Goal: Task Accomplishment & Management: Complete application form

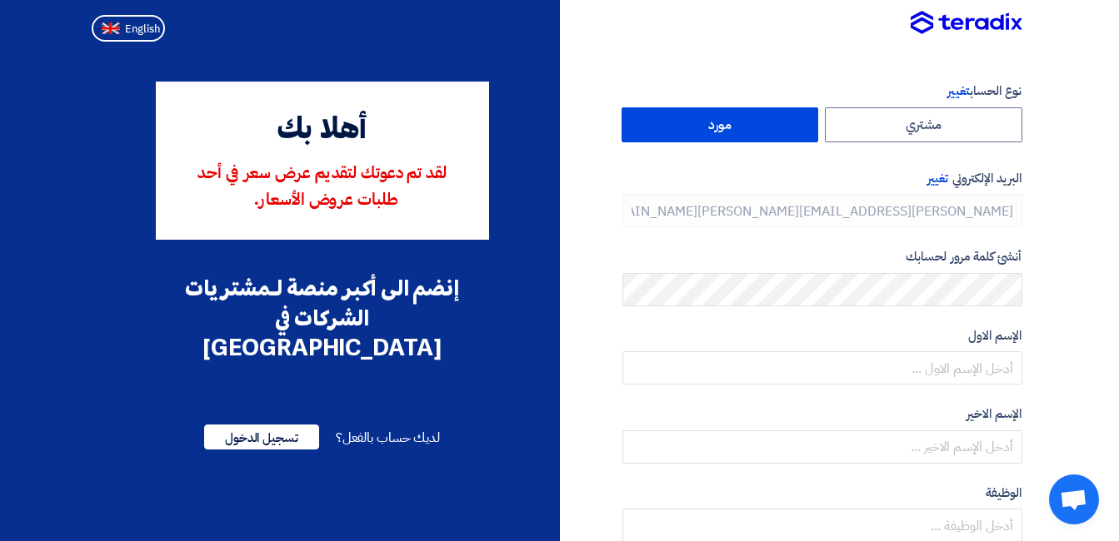
type input "[PHONE_NUMBER]"
click at [1107, 113] on section "نوع الحساب تغيير مشتري مورد البريد الإلكتروني تغيير [PERSON_NAME][EMAIL_ADDRESS…" at bounding box center [559, 480] width 1119 height 865
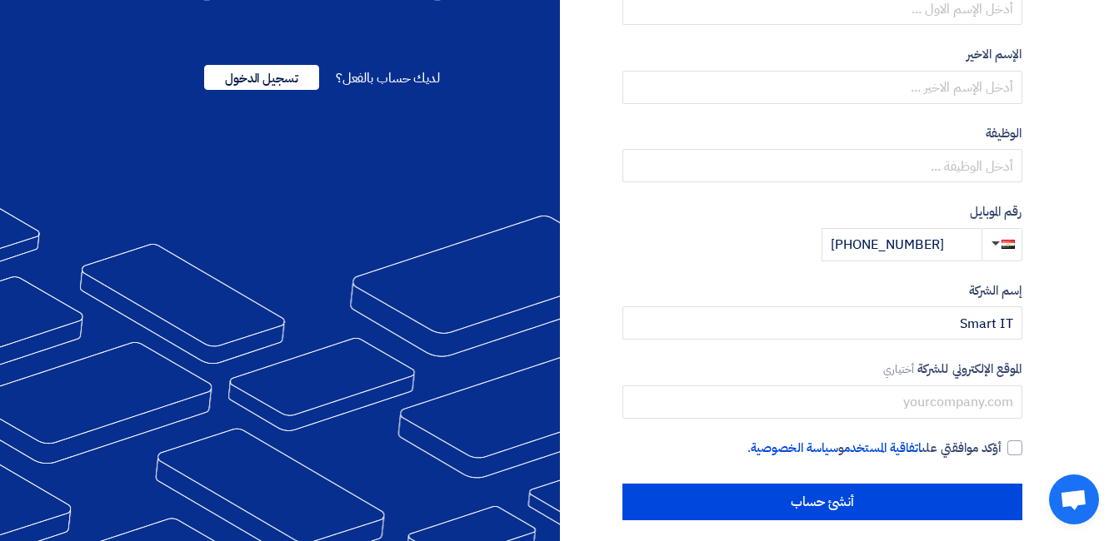
scroll to position [372, 0]
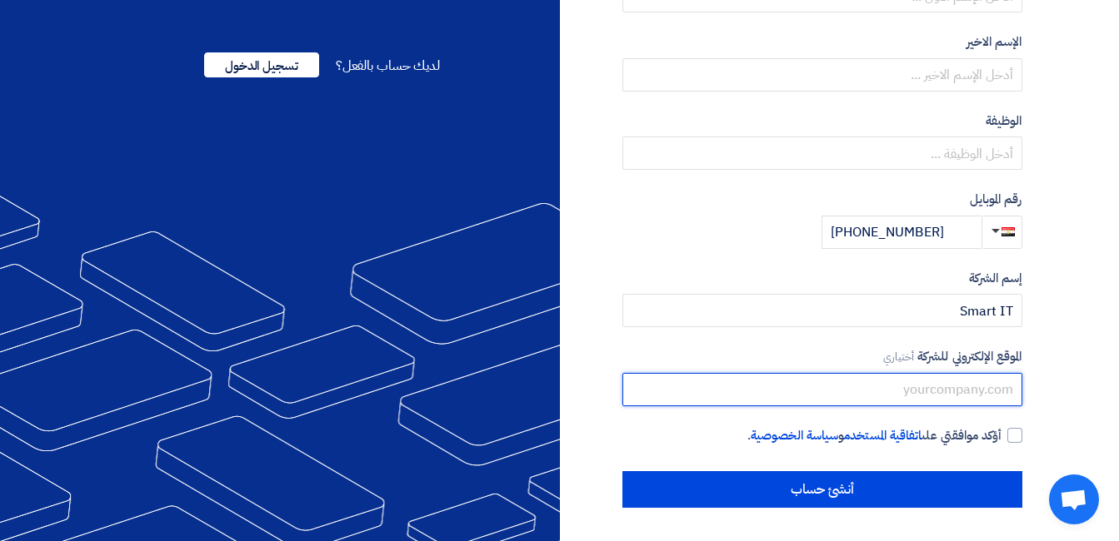
click at [926, 377] on input "text" at bounding box center [822, 389] width 400 height 33
paste input "[URL][DOMAIN_NAME]"
click at [899, 396] on input "[URL][DOMAIN_NAME]" at bounding box center [822, 389] width 400 height 33
click at [850, 394] on input "[DOMAIN_NAME][URL]" at bounding box center [822, 389] width 400 height 33
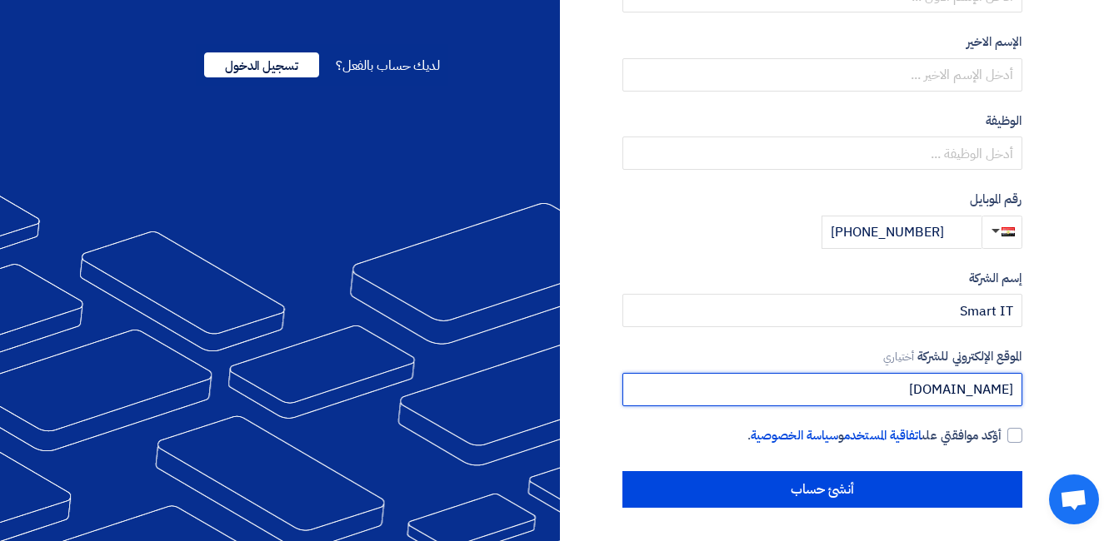
type input "[DOMAIN_NAME]"
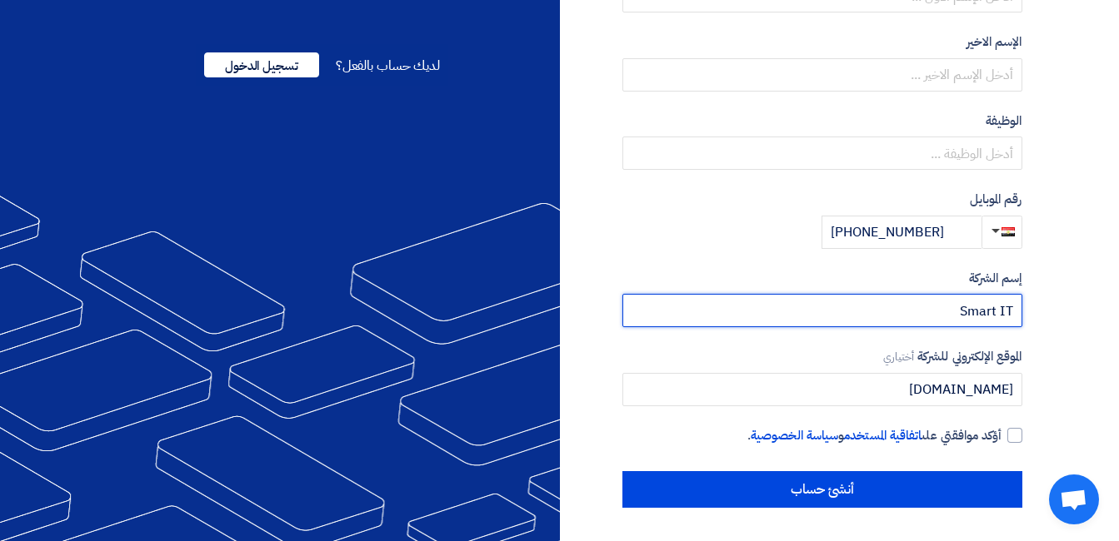
drag, startPoint x: 955, startPoint y: 309, endPoint x: 1076, endPoint y: 303, distance: 120.9
click at [1076, 303] on section "نوع الحساب تغيير مشتري مورد البريد الإلكتروني تغيير [PERSON_NAME][EMAIL_ADDRESS…" at bounding box center [559, 108] width 1119 height 865
paste input "text"
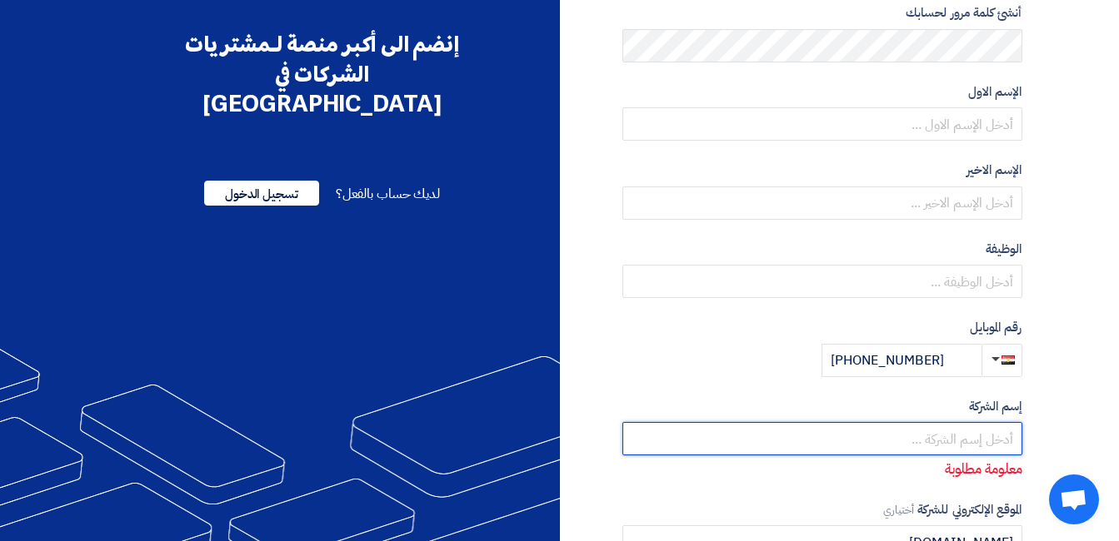
scroll to position [206, 0]
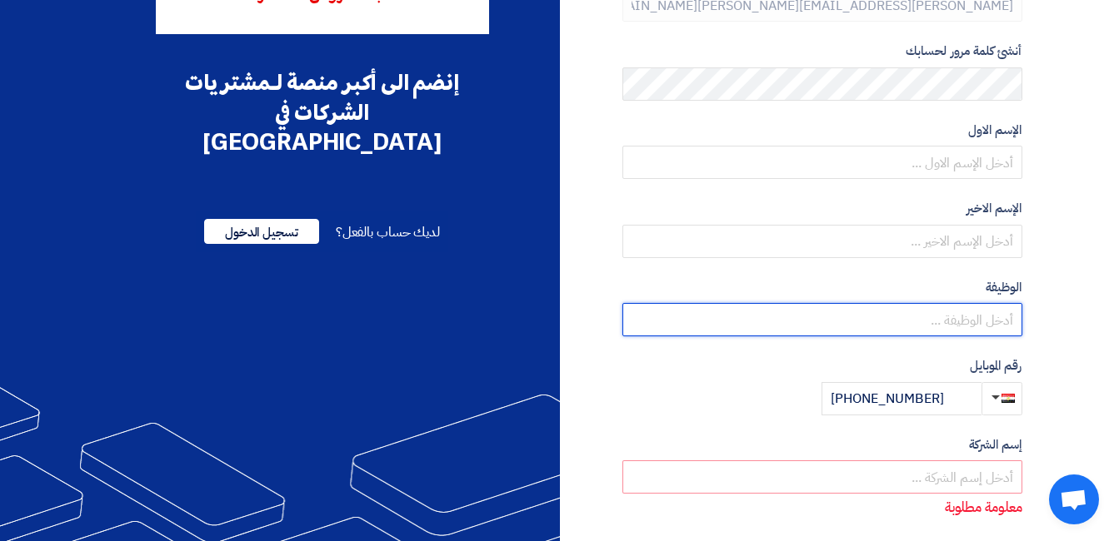
click at [890, 319] on input "text" at bounding box center [822, 319] width 400 height 33
type input "l"
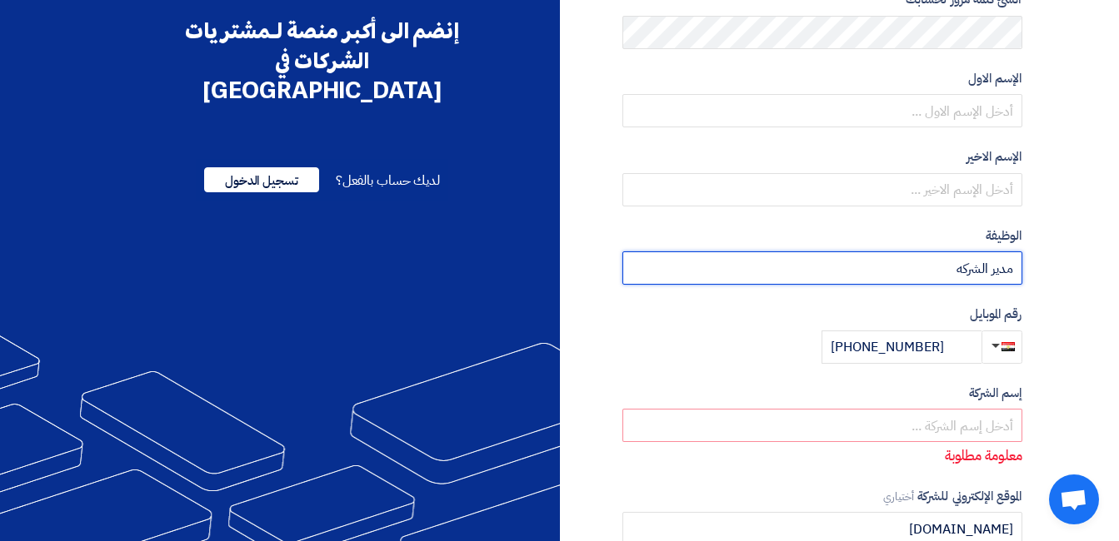
scroll to position [289, 0]
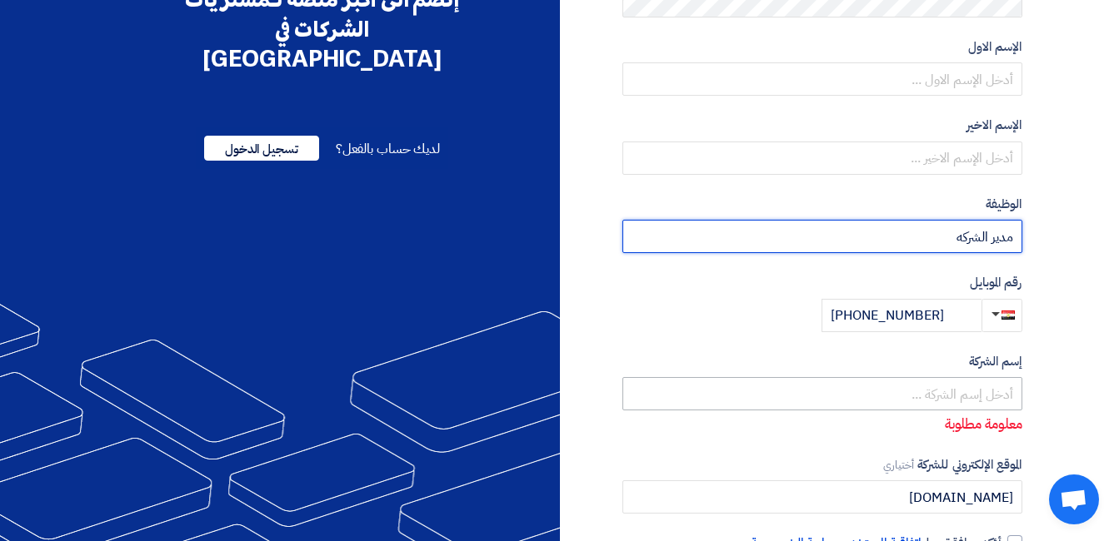
type input "مدير الشركه"
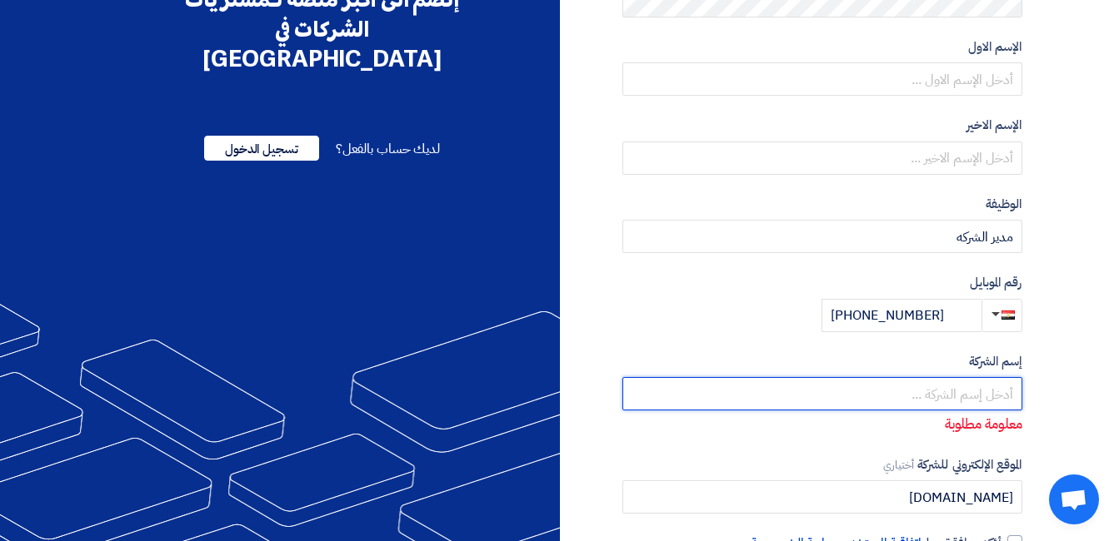
click at [946, 394] on input "text" at bounding box center [822, 393] width 400 height 33
type input "س"
type input "s"
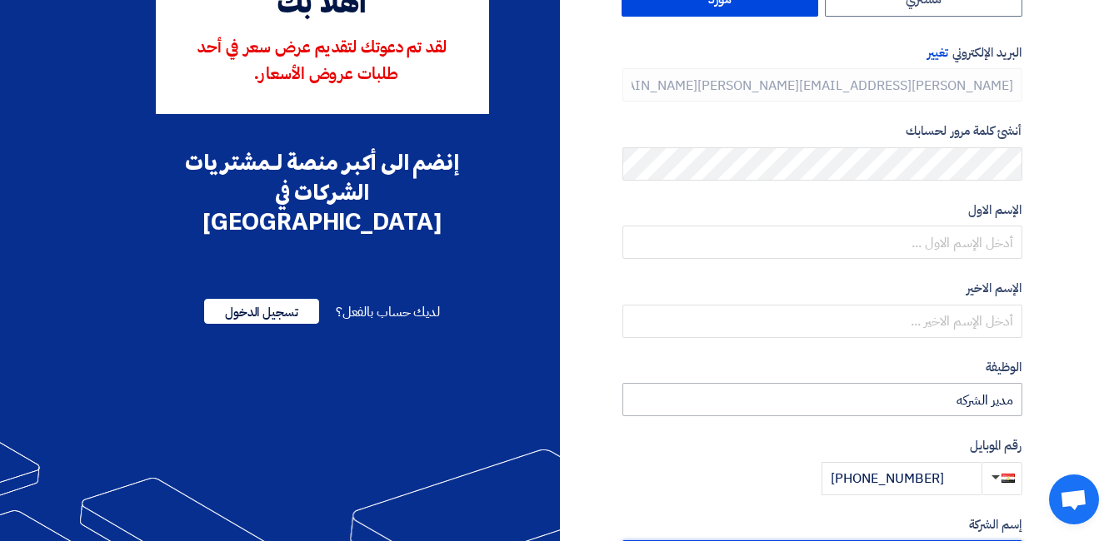
scroll to position [122, 0]
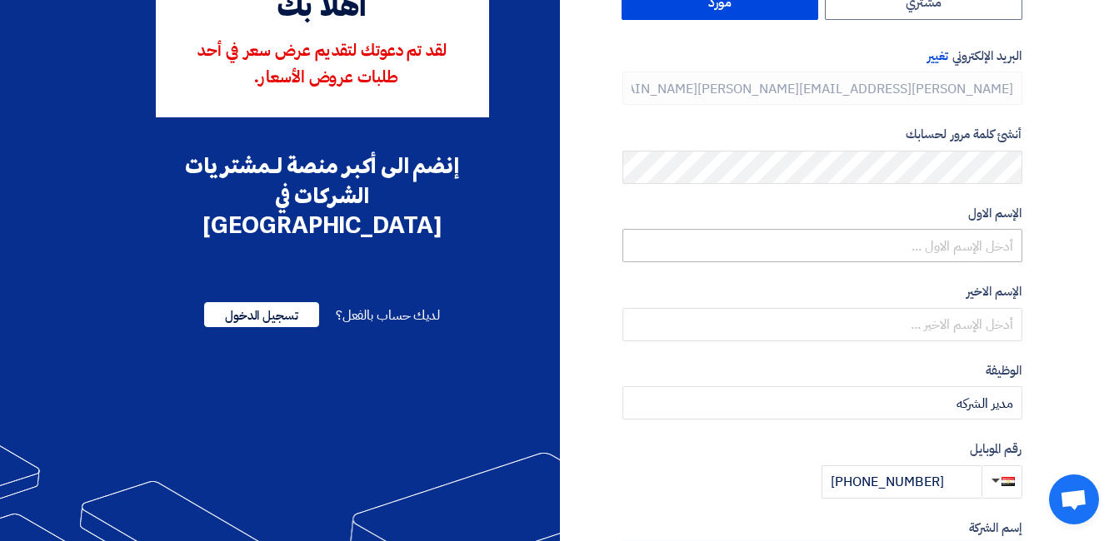
type input "Smart Information Technology - SiT"
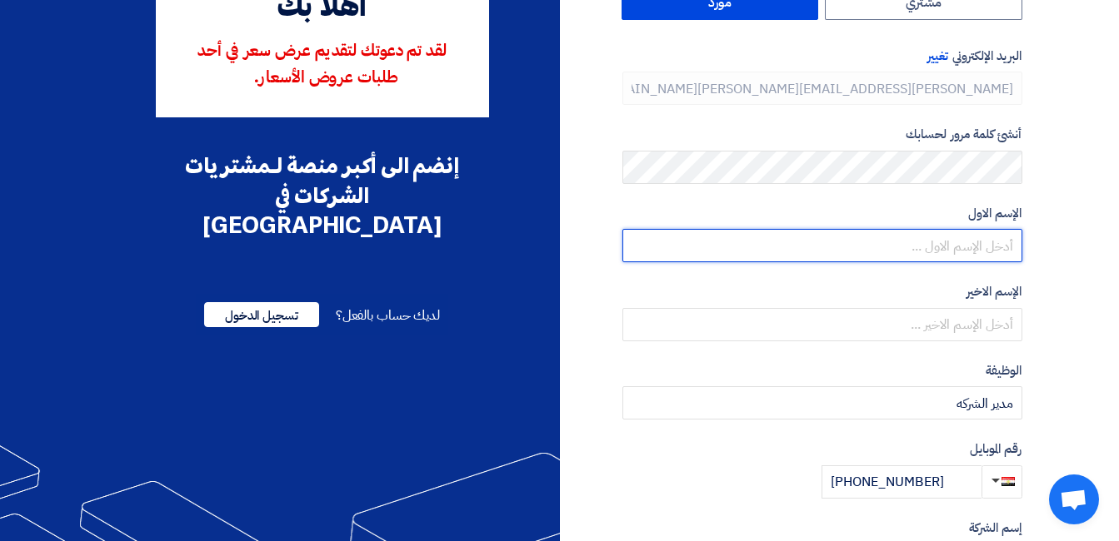
click at [958, 246] on input "text" at bounding box center [822, 245] width 400 height 33
type input "ش"
type input "[PERSON_NAME]"
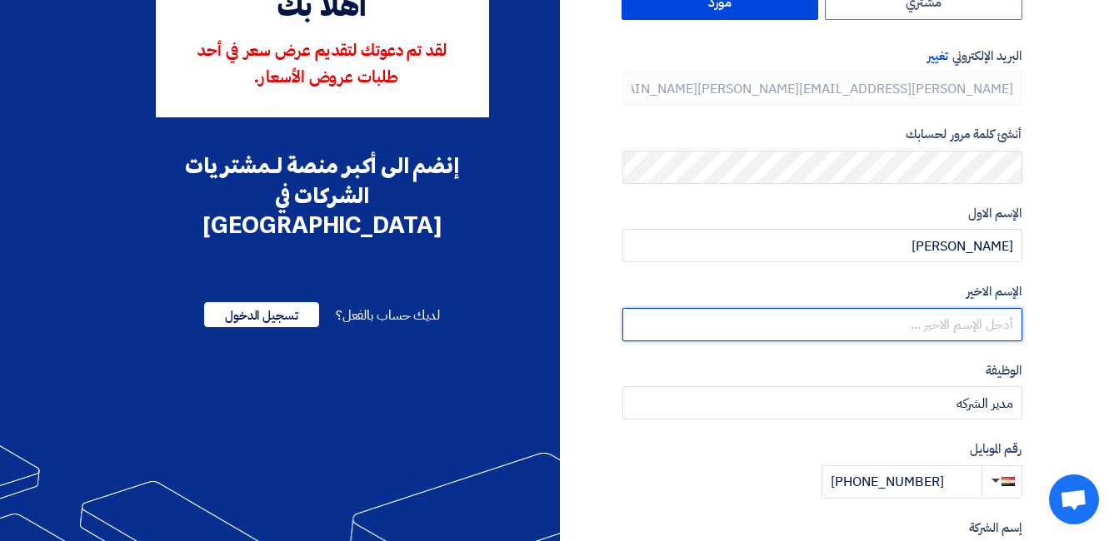
click at [983, 327] on input "text" at bounding box center [822, 324] width 400 height 33
type input "m"
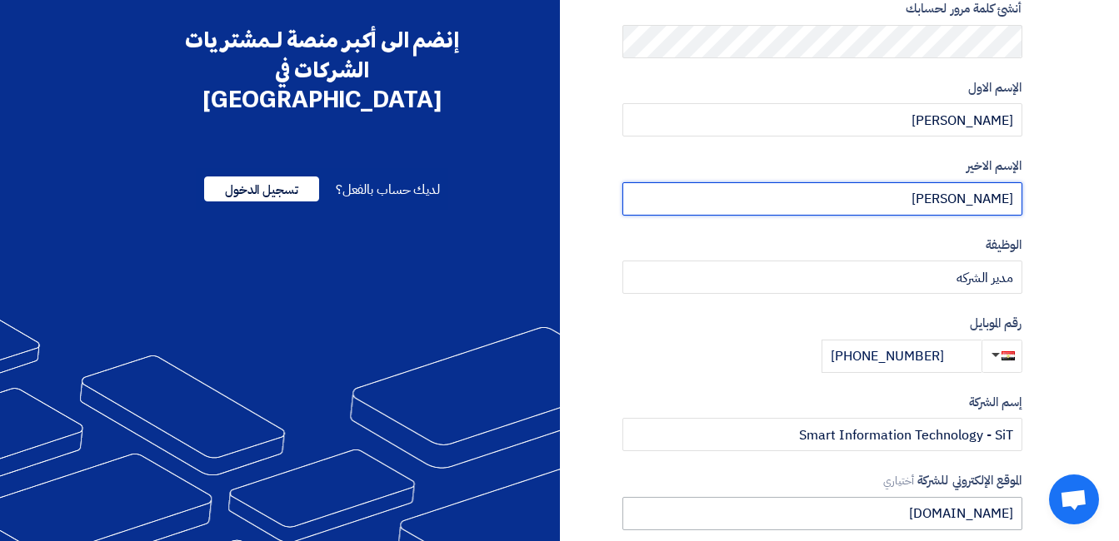
scroll to position [0, 0]
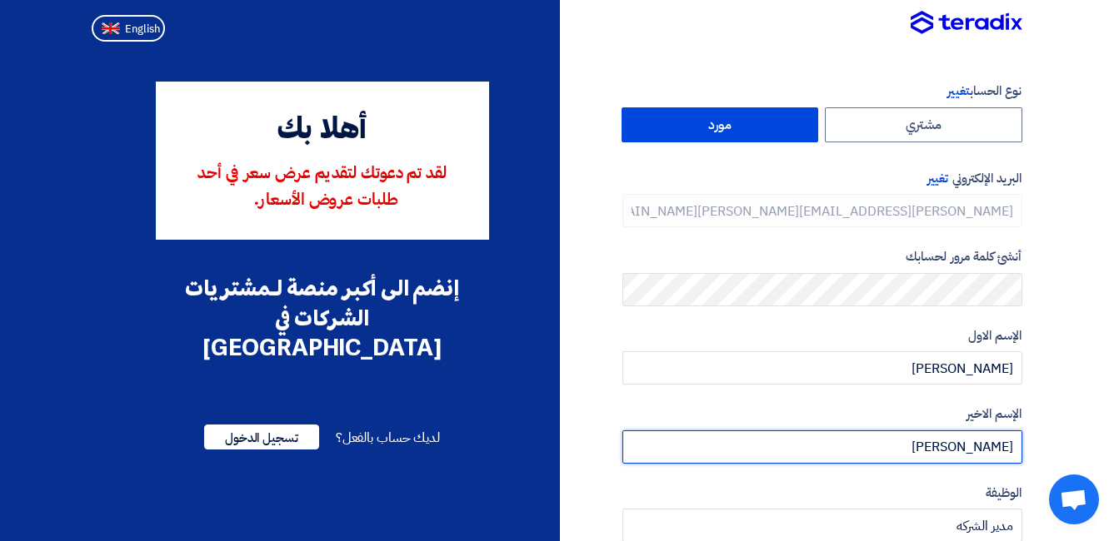
type input "[PERSON_NAME]"
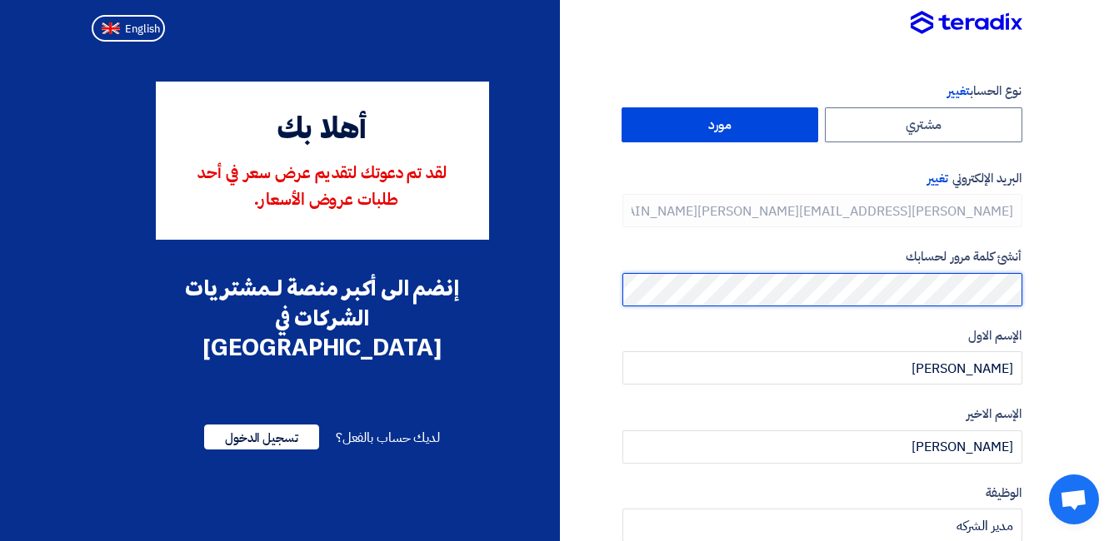
click at [1023, 290] on div "نوع الحساب تغيير مشتري مورد البريد الإلكتروني تغيير [PERSON_NAME][EMAIL_ADDRESS…" at bounding box center [797, 481] width 475 height 799
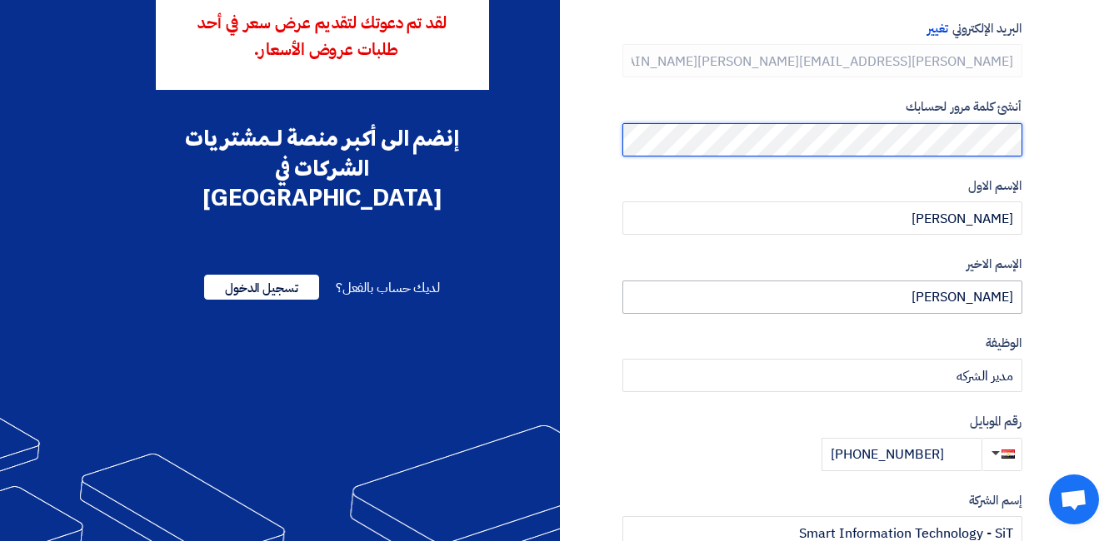
scroll to position [372, 0]
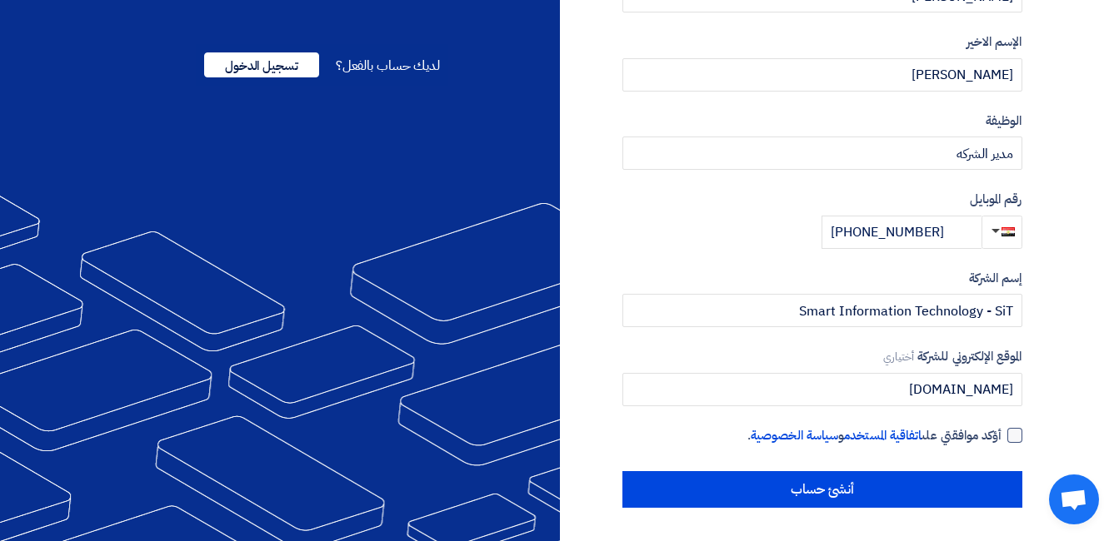
click at [1015, 441] on div at bounding box center [1014, 435] width 15 height 15
click at [1002, 441] on input "أؤكد موافقتي على اتفاقية المستخدم و سياسة الخصوصية ." at bounding box center [802, 442] width 400 height 33
checkbox input "true"
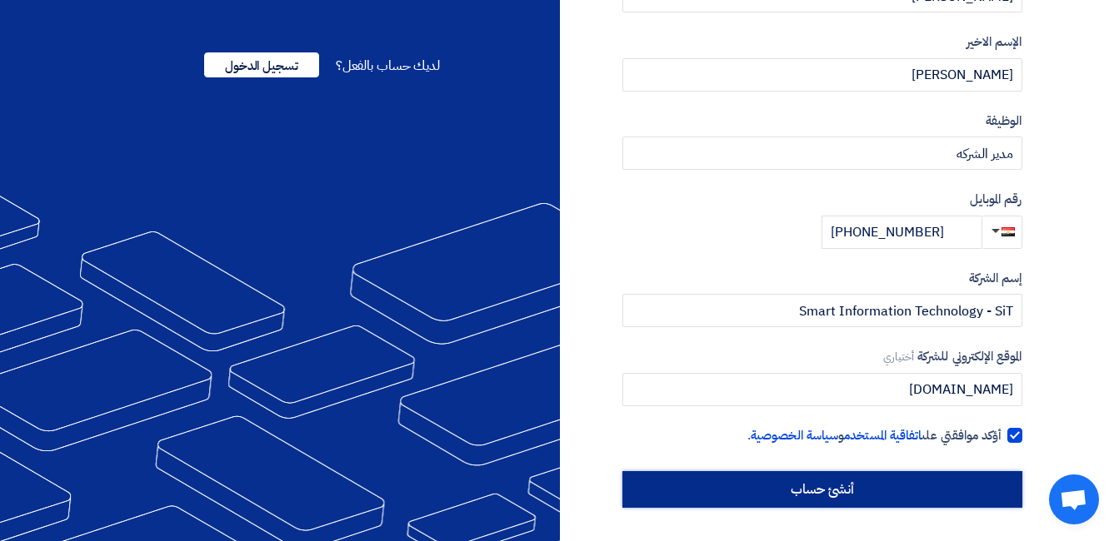
click at [845, 488] on input "أنشئ حساب" at bounding box center [822, 489] width 400 height 37
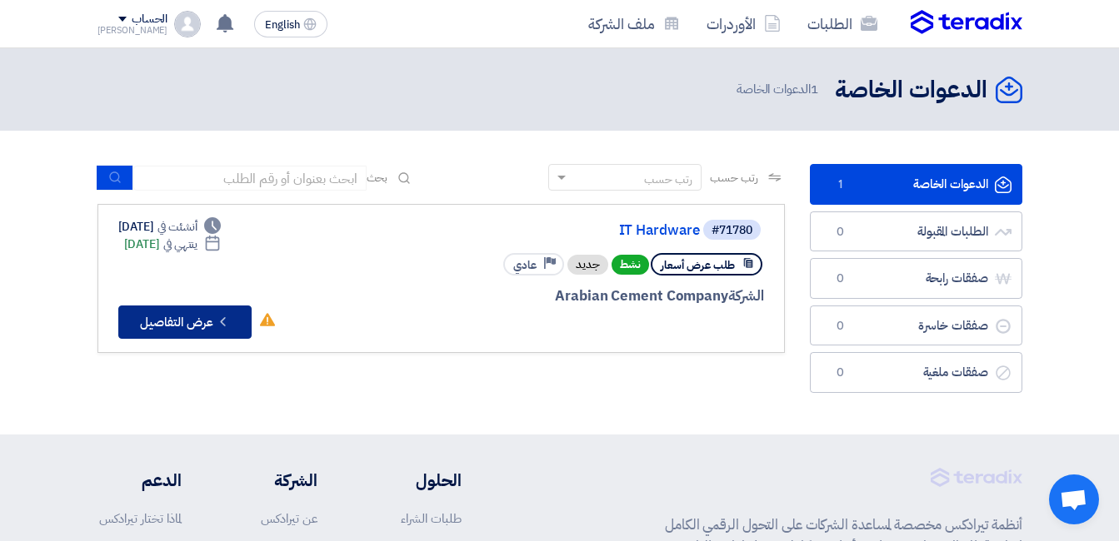
click at [158, 322] on button "Check details عرض التفاصيل" at bounding box center [184, 322] width 133 height 33
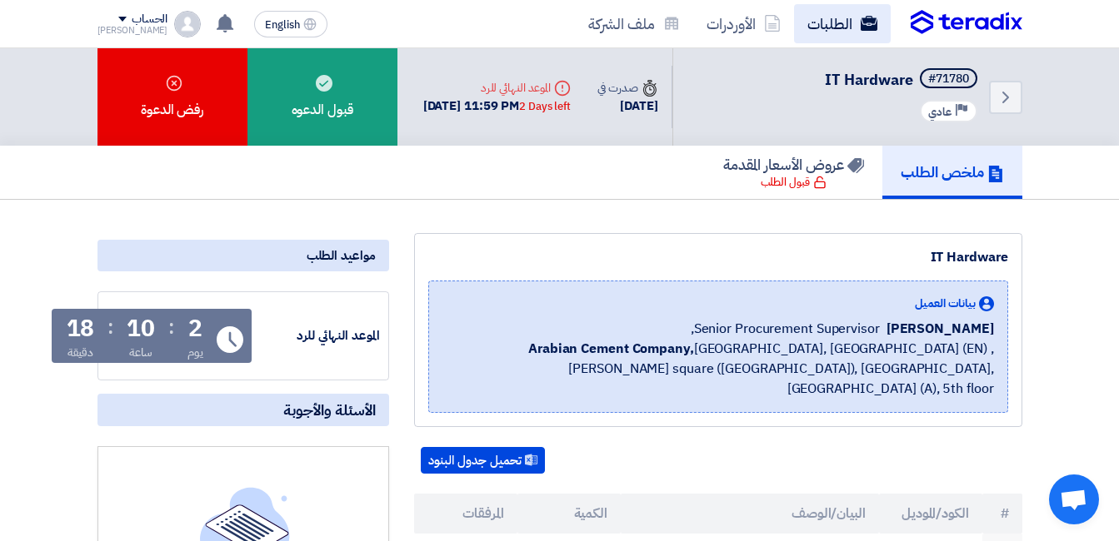
click at [828, 24] on link "الطلبات" at bounding box center [842, 23] width 97 height 39
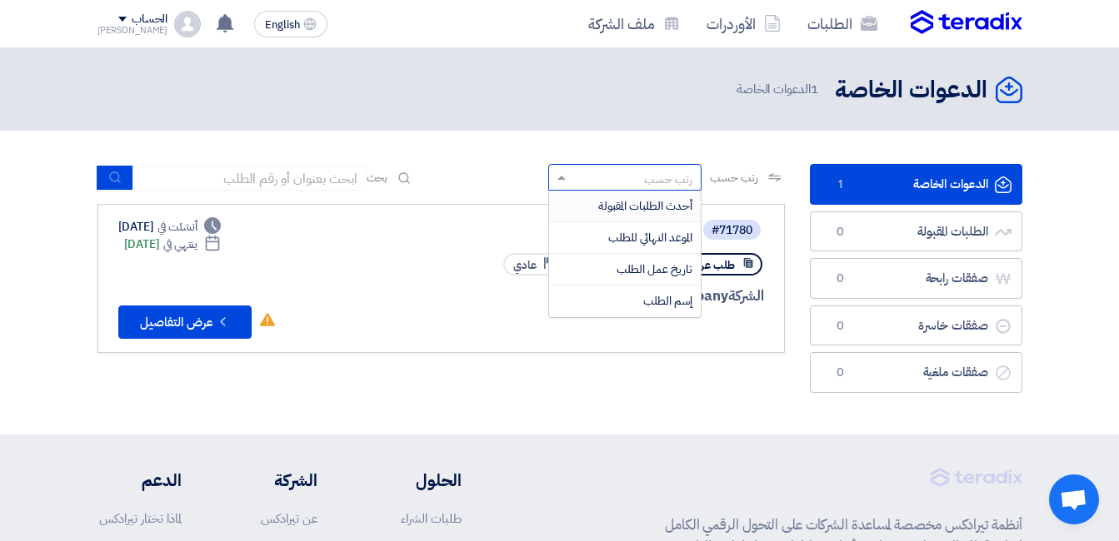
click at [659, 179] on div "رتب حسب" at bounding box center [668, 179] width 48 height 17
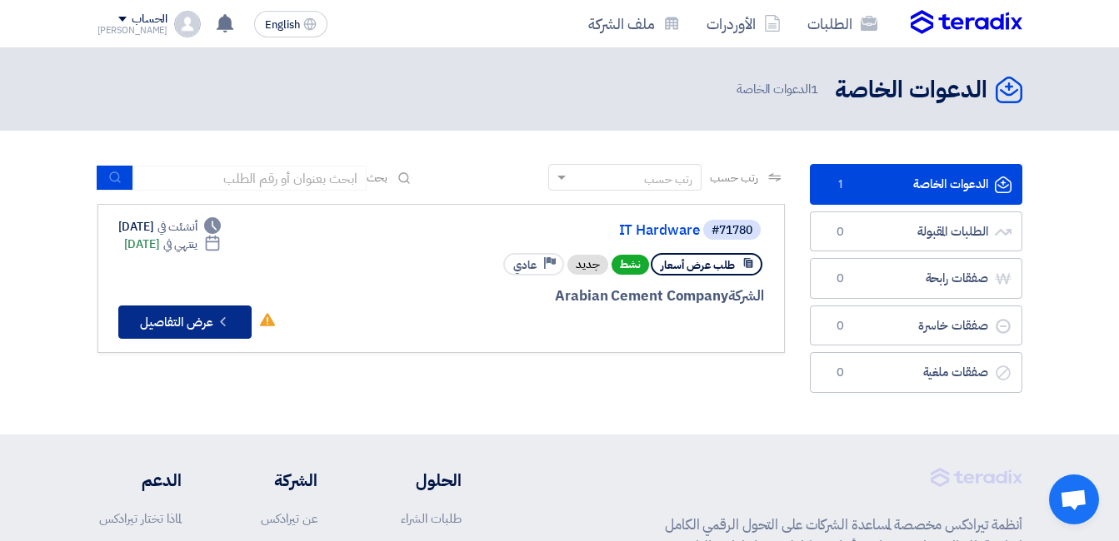
click at [179, 333] on button "Check details عرض التفاصيل" at bounding box center [184, 322] width 133 height 33
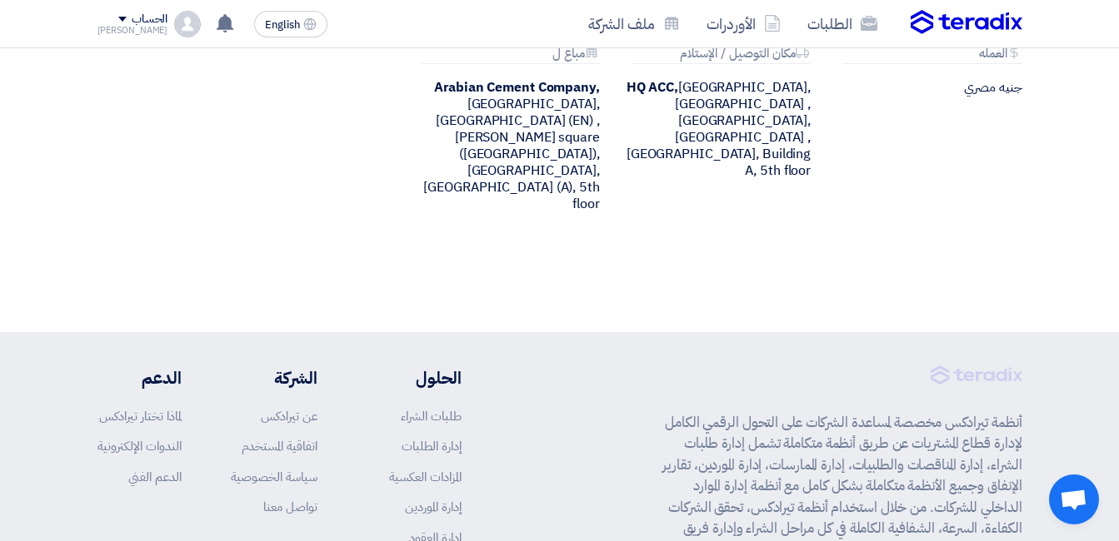
scroll to position [828, 0]
